Goal: Navigation & Orientation: Go to known website

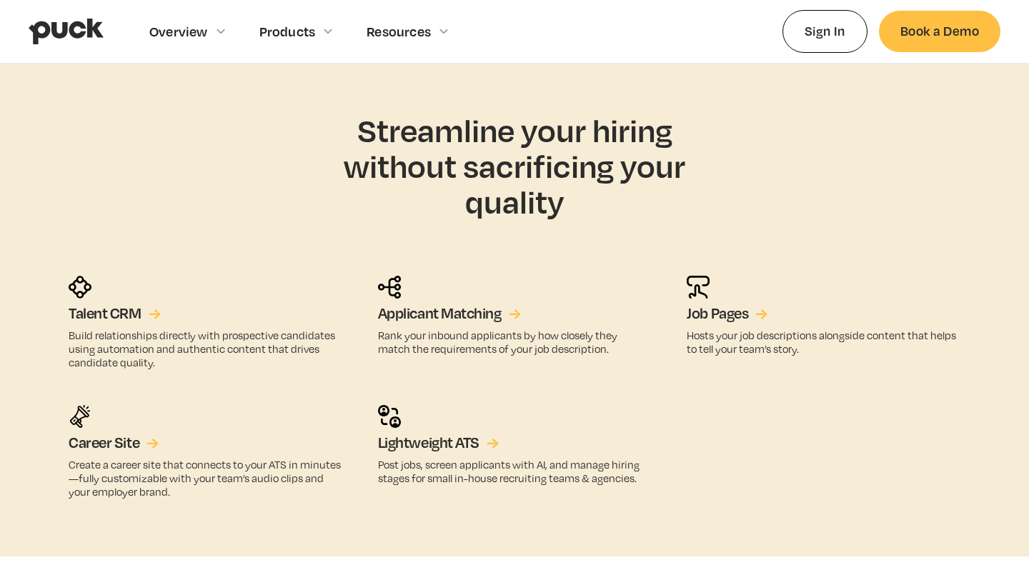
scroll to position [2316, 0]
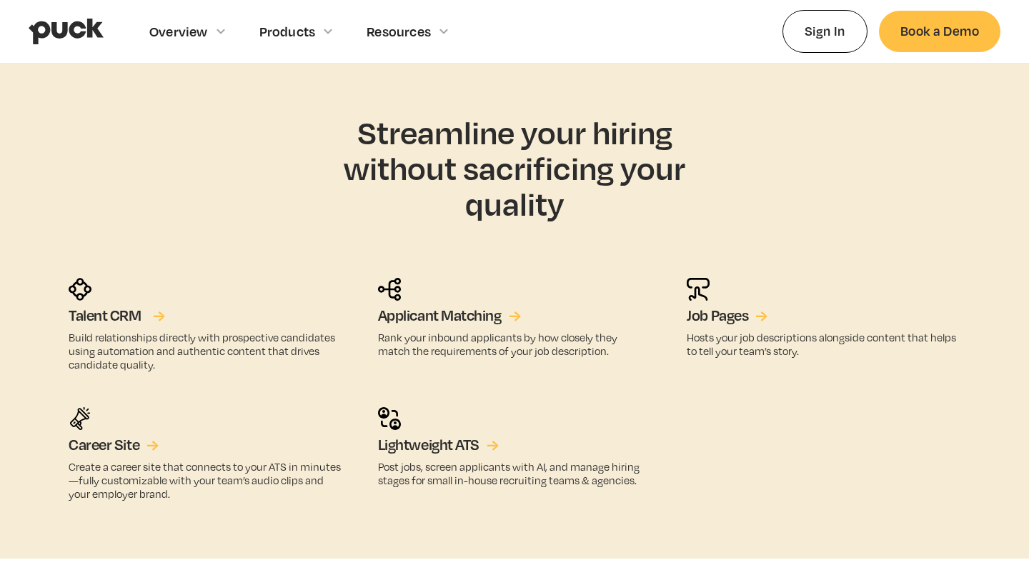
click at [113, 314] on h5 "Talent CRM" at bounding box center [105, 316] width 73 height 19
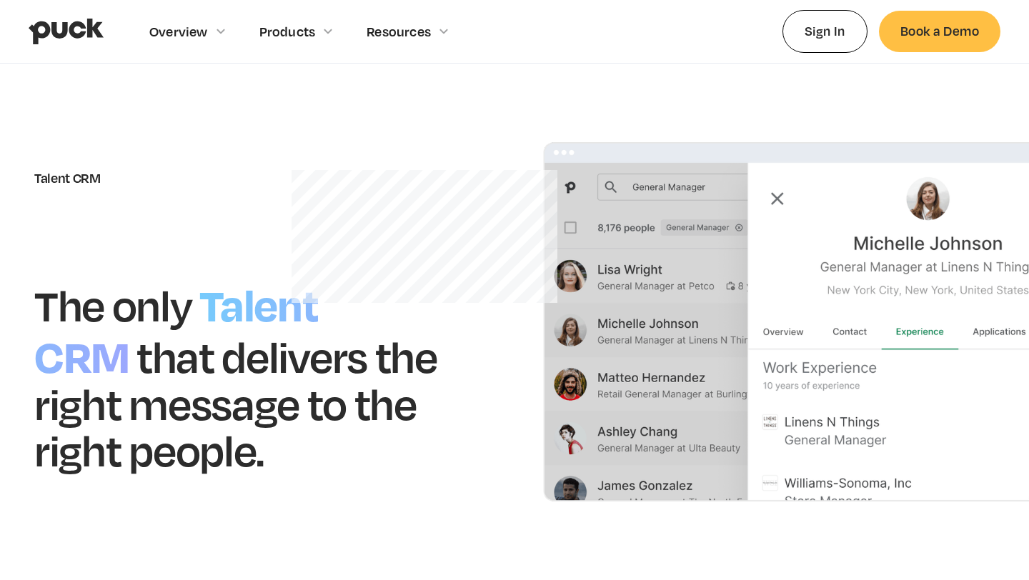
click at [780, 201] on img at bounding box center [825, 322] width 565 height 360
click at [831, 25] on link "Sign In" at bounding box center [825, 31] width 85 height 42
